Goal: Check status: Check status

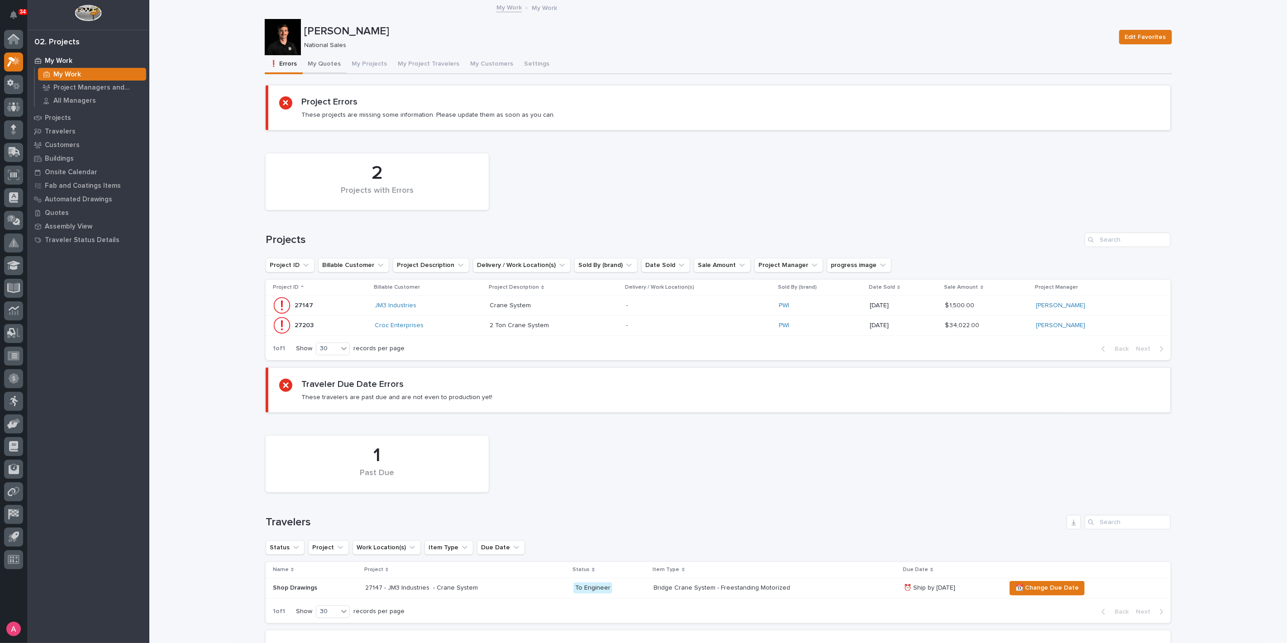
click at [325, 67] on button "My Quotes" at bounding box center [325, 64] width 44 height 19
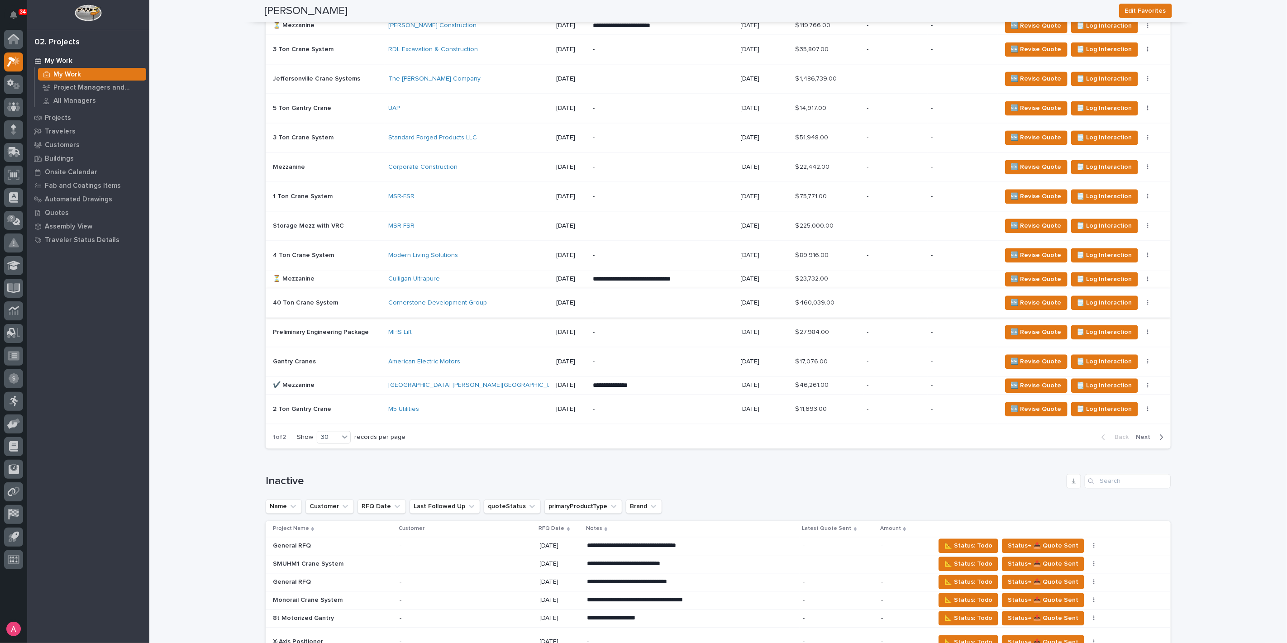
scroll to position [1710, 0]
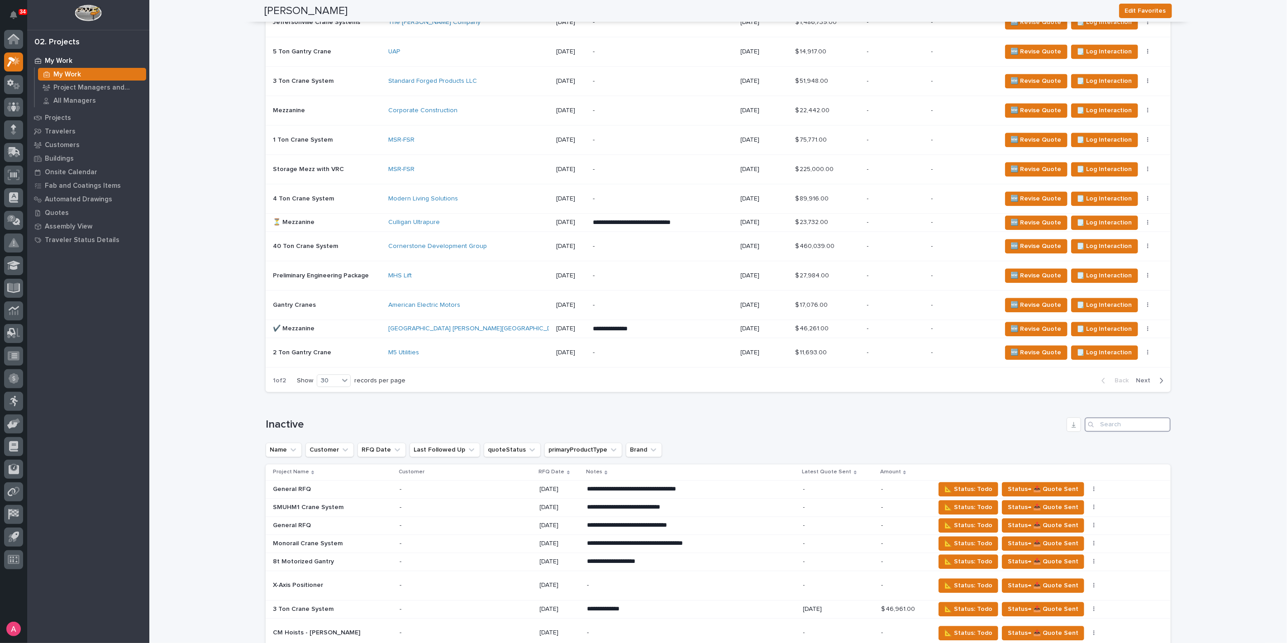
click at [1122, 422] on input "Search" at bounding box center [1128, 424] width 86 height 14
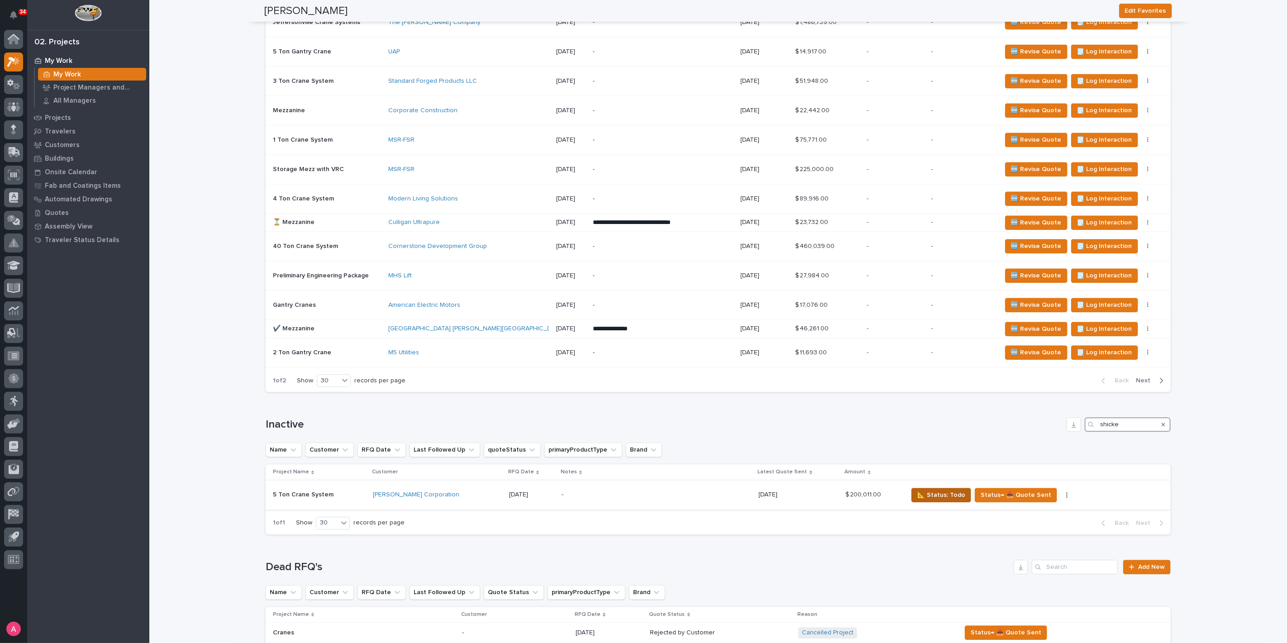
type input "shicke"
click at [927, 494] on span "📐 Status: Todo" at bounding box center [942, 495] width 48 height 11
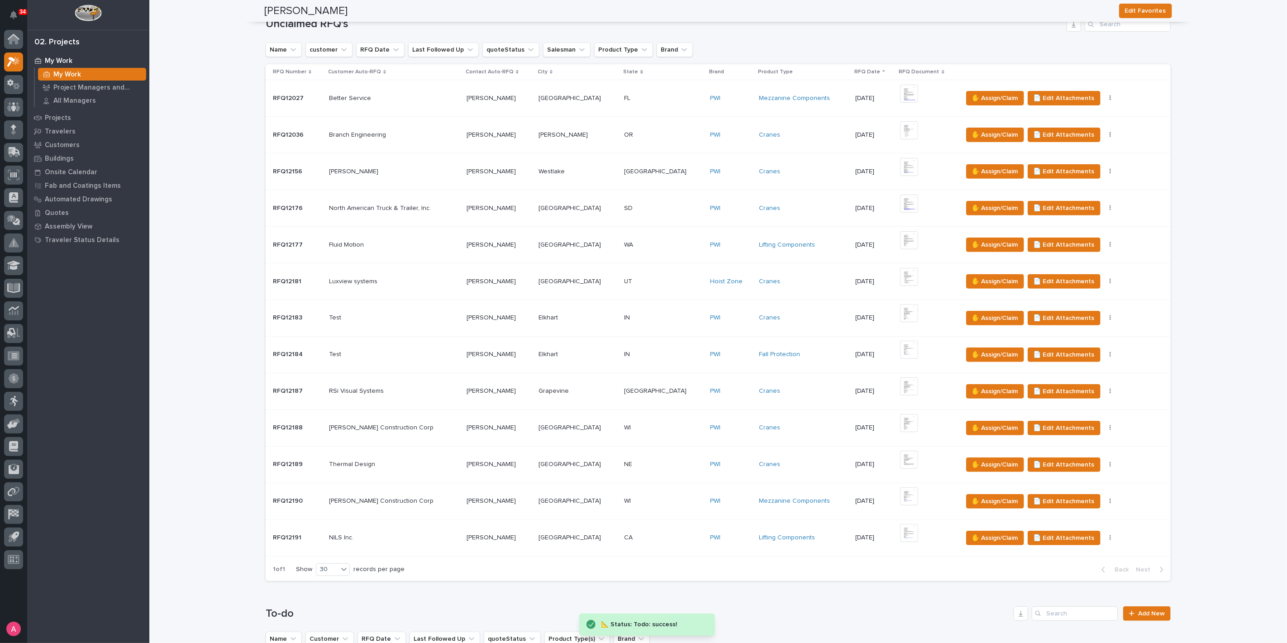
scroll to position [0, 0]
